Goal: Transaction & Acquisition: Purchase product/service

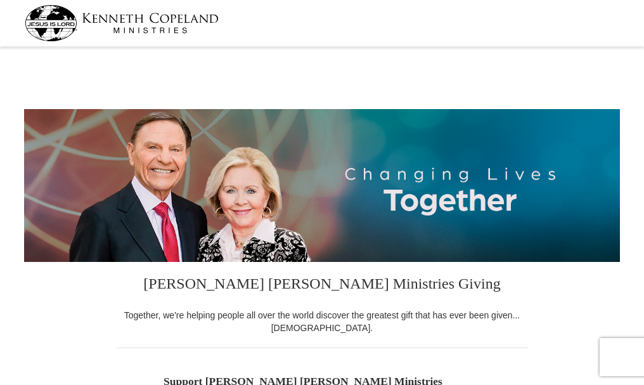
select select "CA"
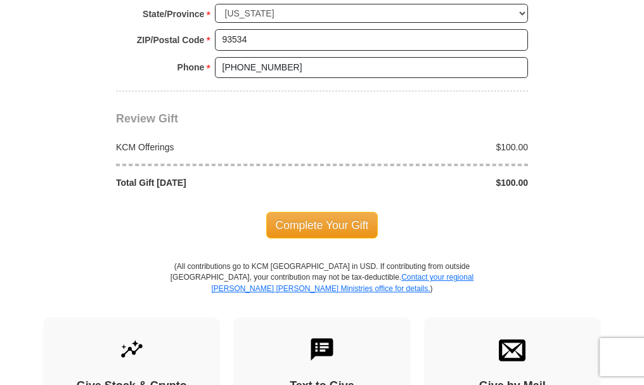
scroll to position [1078, 0]
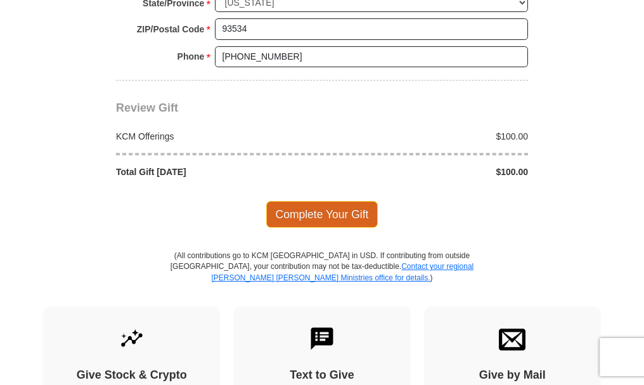
click at [323, 212] on span "Complete Your Gift" at bounding box center [322, 214] width 112 height 27
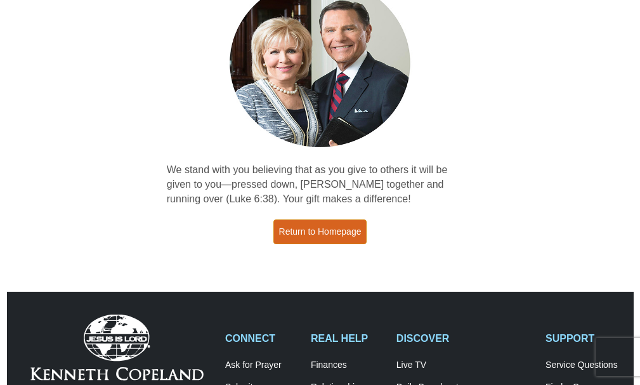
scroll to position [63, 0]
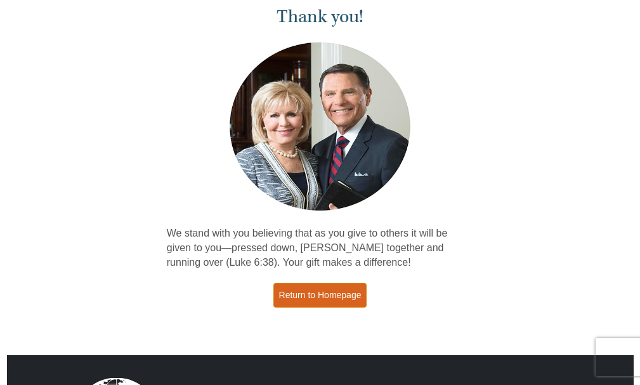
click at [326, 291] on link "Return to Homepage" at bounding box center [320, 295] width 94 height 25
